Goal: Information Seeking & Learning: Learn about a topic

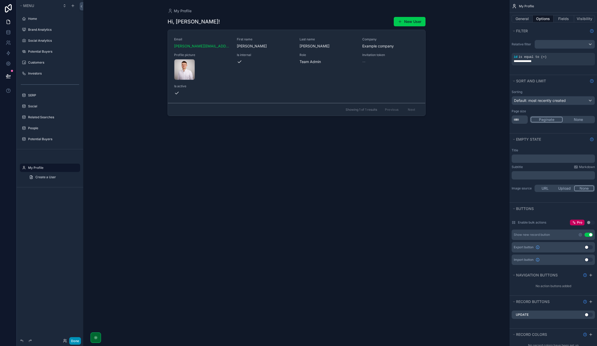
click at [74, 340] on button "Done" at bounding box center [75, 341] width 12 height 8
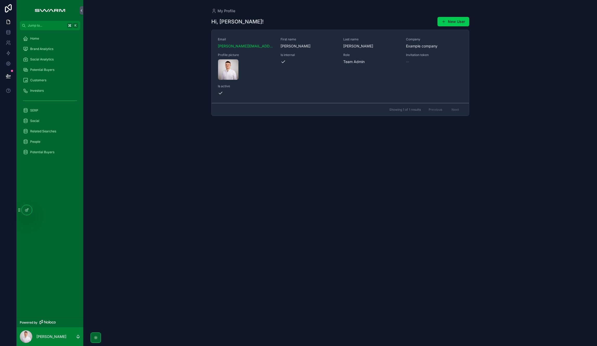
click at [49, 37] on div "Home" at bounding box center [50, 38] width 54 height 8
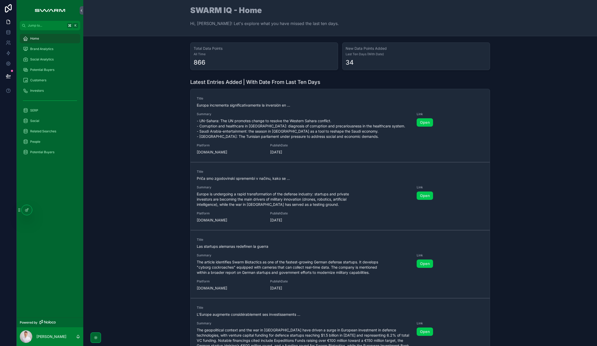
click at [150, 153] on div "Latest Entries Added | With Date From Last Ten Days Title Europa incrementa sig…" at bounding box center [341, 214] width 506 height 276
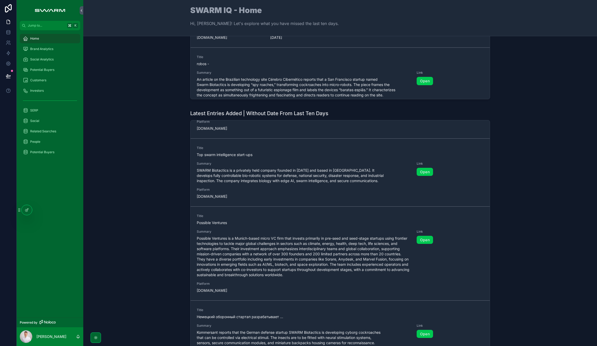
scroll to position [2818, 0]
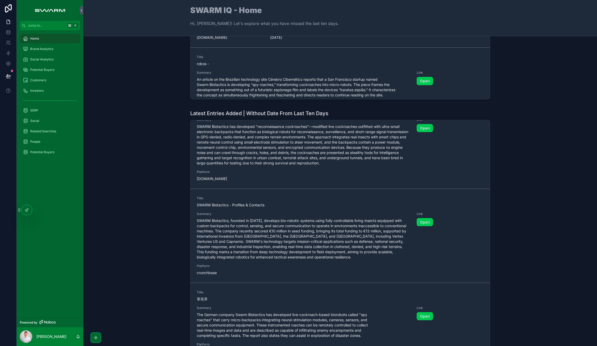
click at [47, 105] on div "SERP" at bounding box center [50, 110] width 67 height 10
click at [43, 112] on div "SERP" at bounding box center [50, 110] width 54 height 8
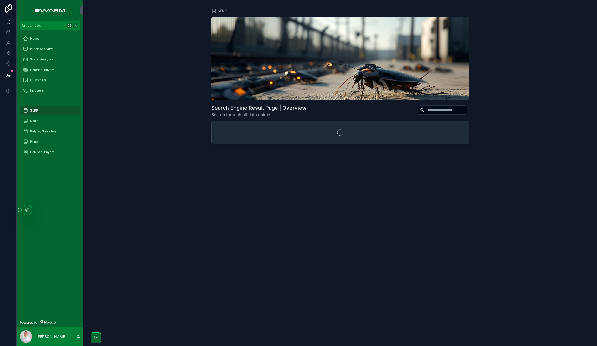
click at [46, 120] on div "Social" at bounding box center [50, 121] width 54 height 8
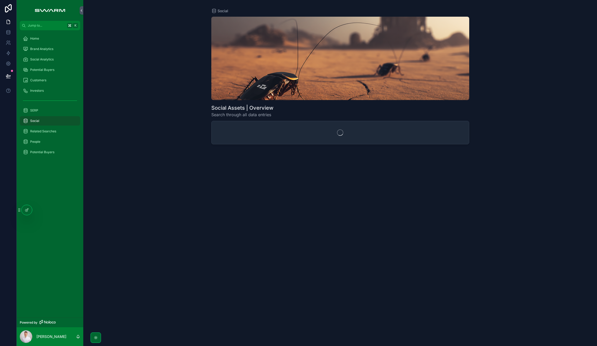
click at [45, 115] on link "SERP" at bounding box center [50, 110] width 60 height 9
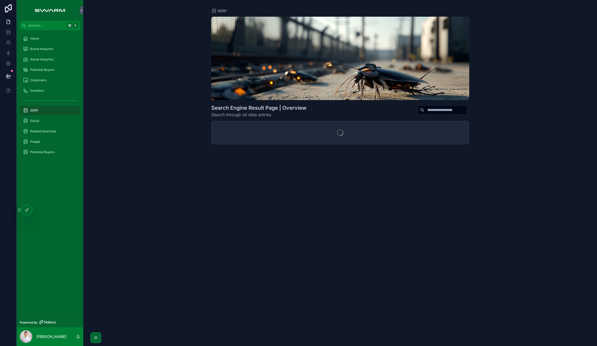
click at [425, 111] on input "scrollable content" at bounding box center [446, 109] width 43 height 7
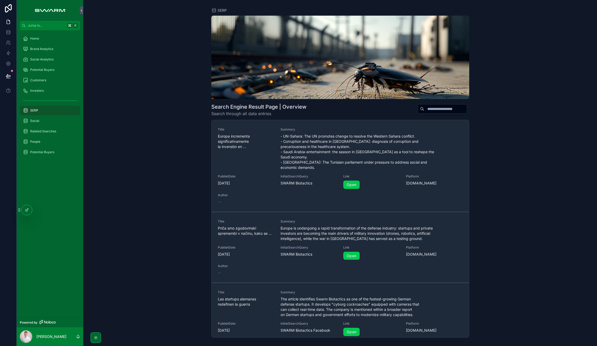
paste input "**********"
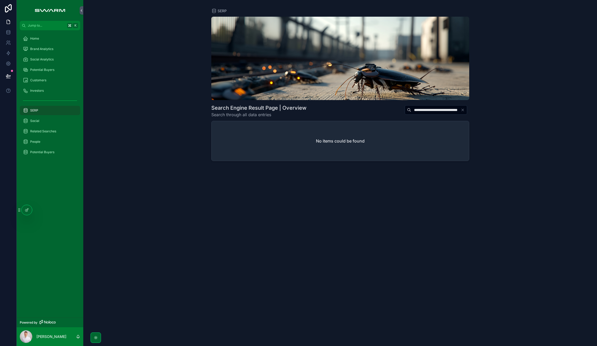
type input "**********"
click at [461, 109] on icon "Clear" at bounding box center [463, 110] width 4 height 4
click at [458, 110] on input "scrollable content" at bounding box center [442, 109] width 49 height 7
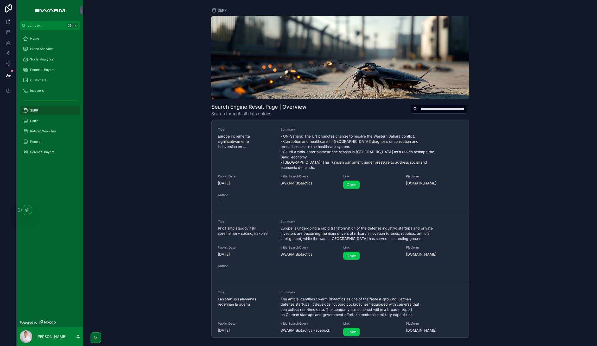
scroll to position [0, 65]
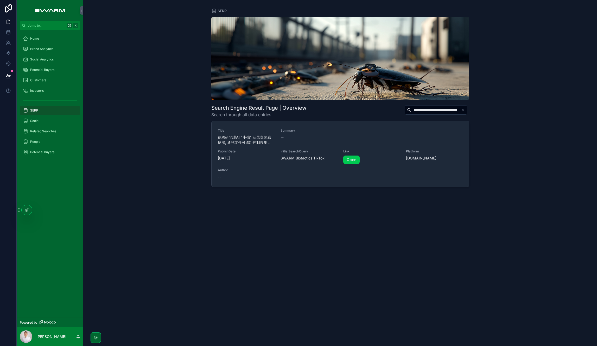
type input "**********"
click at [282, 151] on span "InitialSearchQuery" at bounding box center [309, 151] width 57 height 4
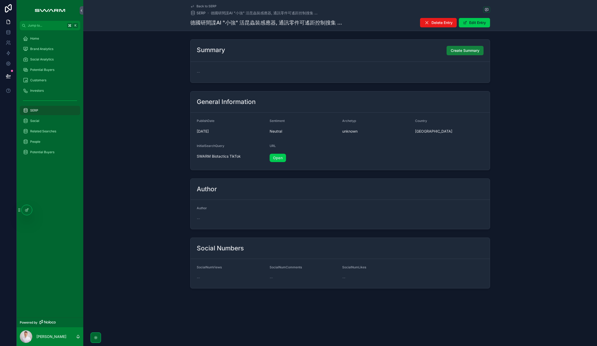
click at [468, 48] on span "Create Summary" at bounding box center [465, 50] width 29 height 5
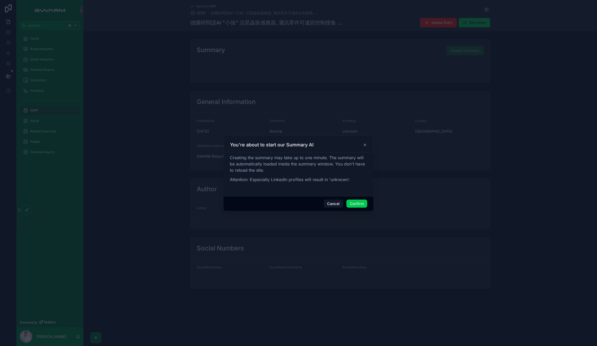
click at [356, 204] on button "Confirm" at bounding box center [357, 204] width 21 height 8
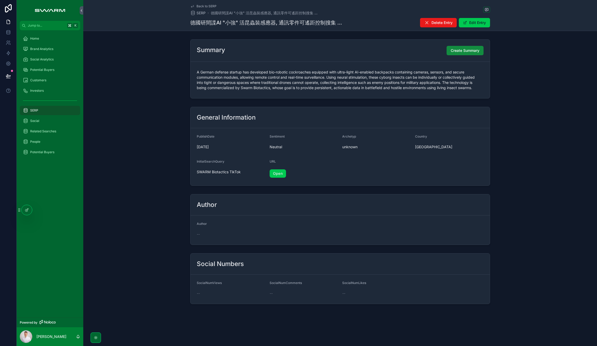
click at [274, 173] on link "Open" at bounding box center [278, 173] width 16 height 8
click at [153, 161] on div "General Information PublishDate [DATE] Sentiment Neutral Archetyp unknown Count…" at bounding box center [340, 146] width 514 height 83
click at [41, 40] on div "Home" at bounding box center [50, 38] width 54 height 8
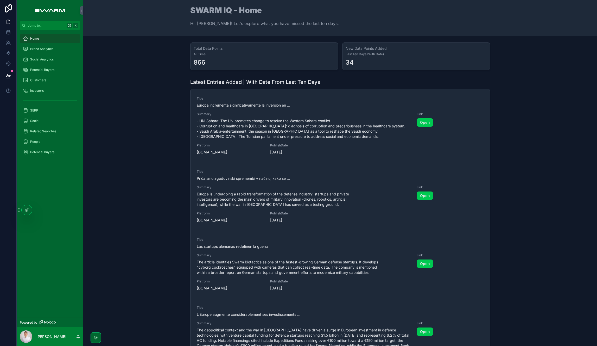
click at [46, 113] on div "SERP" at bounding box center [50, 110] width 54 height 8
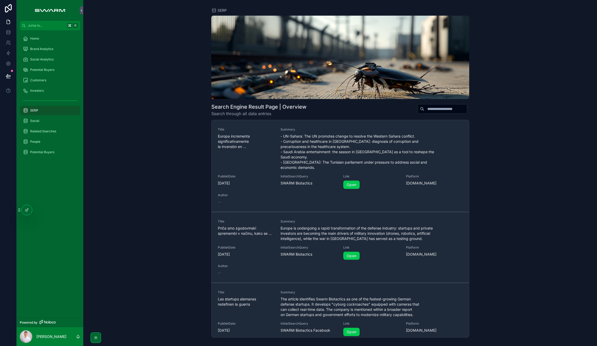
click at [452, 115] on div "Search Engine Result Page | Overview Search through all data entries" at bounding box center [340, 108] width 258 height 18
click at [450, 111] on input "scrollable content" at bounding box center [446, 108] width 43 height 7
paste input "**********"
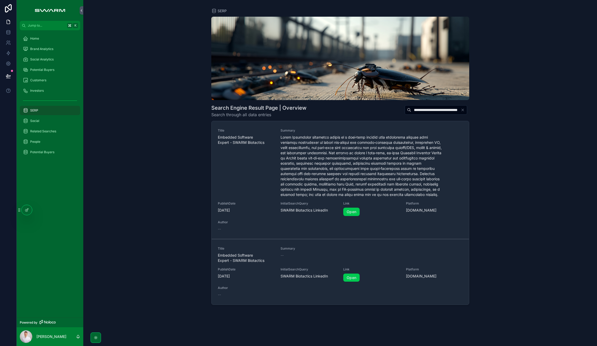
type input "**********"
click at [242, 271] on div "Title Embedded Software Expert - SWARM Biotactics Summary -- PublishDate [DATE]…" at bounding box center [340, 271] width 245 height 51
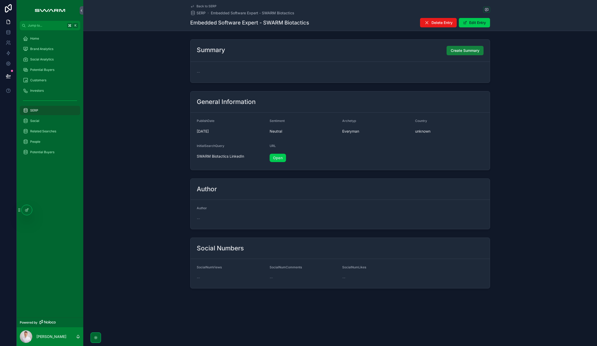
click at [462, 50] on span "Create Summary" at bounding box center [465, 50] width 29 height 5
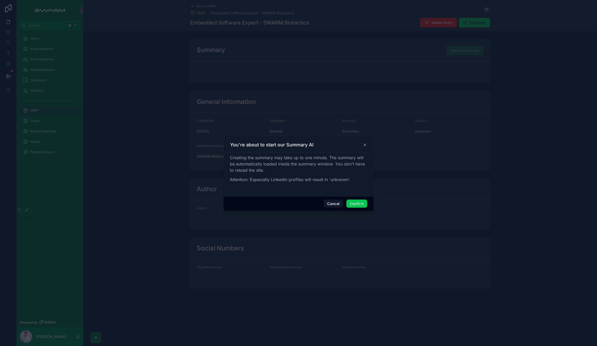
click at [357, 205] on button "Confirm" at bounding box center [357, 204] width 21 height 8
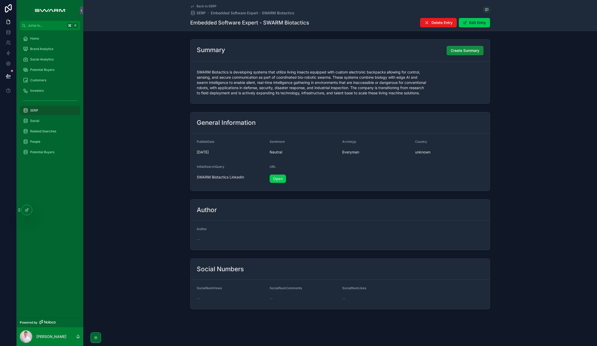
click at [279, 179] on link "Open" at bounding box center [278, 179] width 16 height 8
click at [41, 36] on div "Home" at bounding box center [50, 38] width 54 height 8
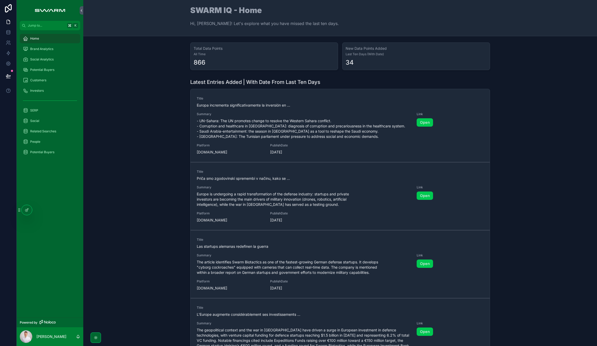
click at [417, 121] on link "Open" at bounding box center [425, 122] width 16 height 8
click at [254, 124] on span "- UN-Sahara: The UN promotes change to resolve the Western Sahara conflict. - C…" at bounding box center [304, 128] width 214 height 21
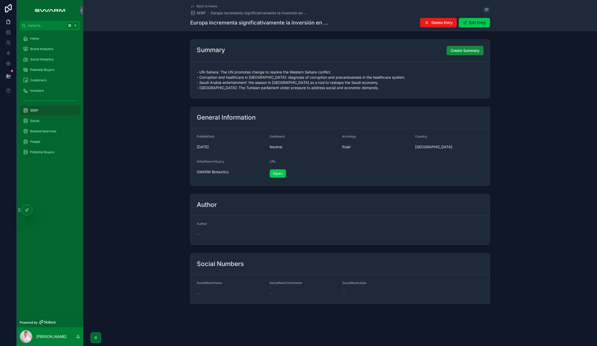
click at [277, 170] on link "Open" at bounding box center [278, 173] width 16 height 8
click at [137, 194] on div "Author Author --" at bounding box center [340, 219] width 514 height 55
click at [47, 39] on div "Home" at bounding box center [50, 38] width 54 height 8
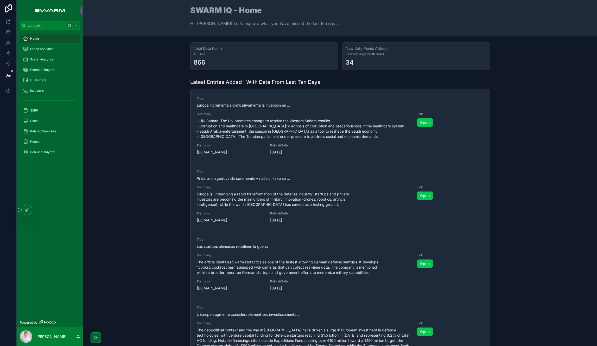
click at [55, 39] on div "Home" at bounding box center [50, 38] width 54 height 8
click at [68, 111] on div "SERP" at bounding box center [50, 110] width 54 height 8
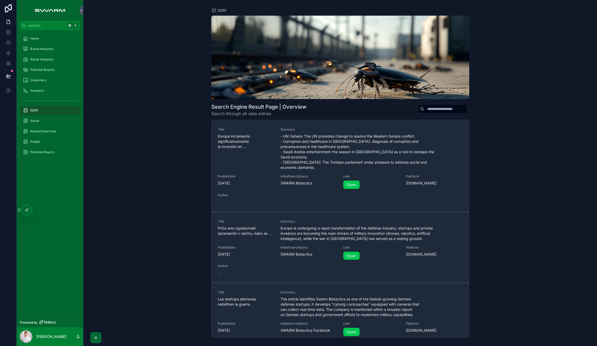
click at [433, 106] on input "scrollable content" at bounding box center [446, 108] width 43 height 7
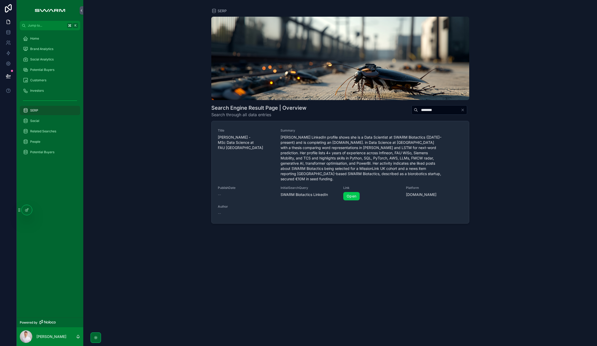
type input "********"
click at [47, 34] on div "Home" at bounding box center [50, 38] width 54 height 8
